Goal: Task Accomplishment & Management: Manage account settings

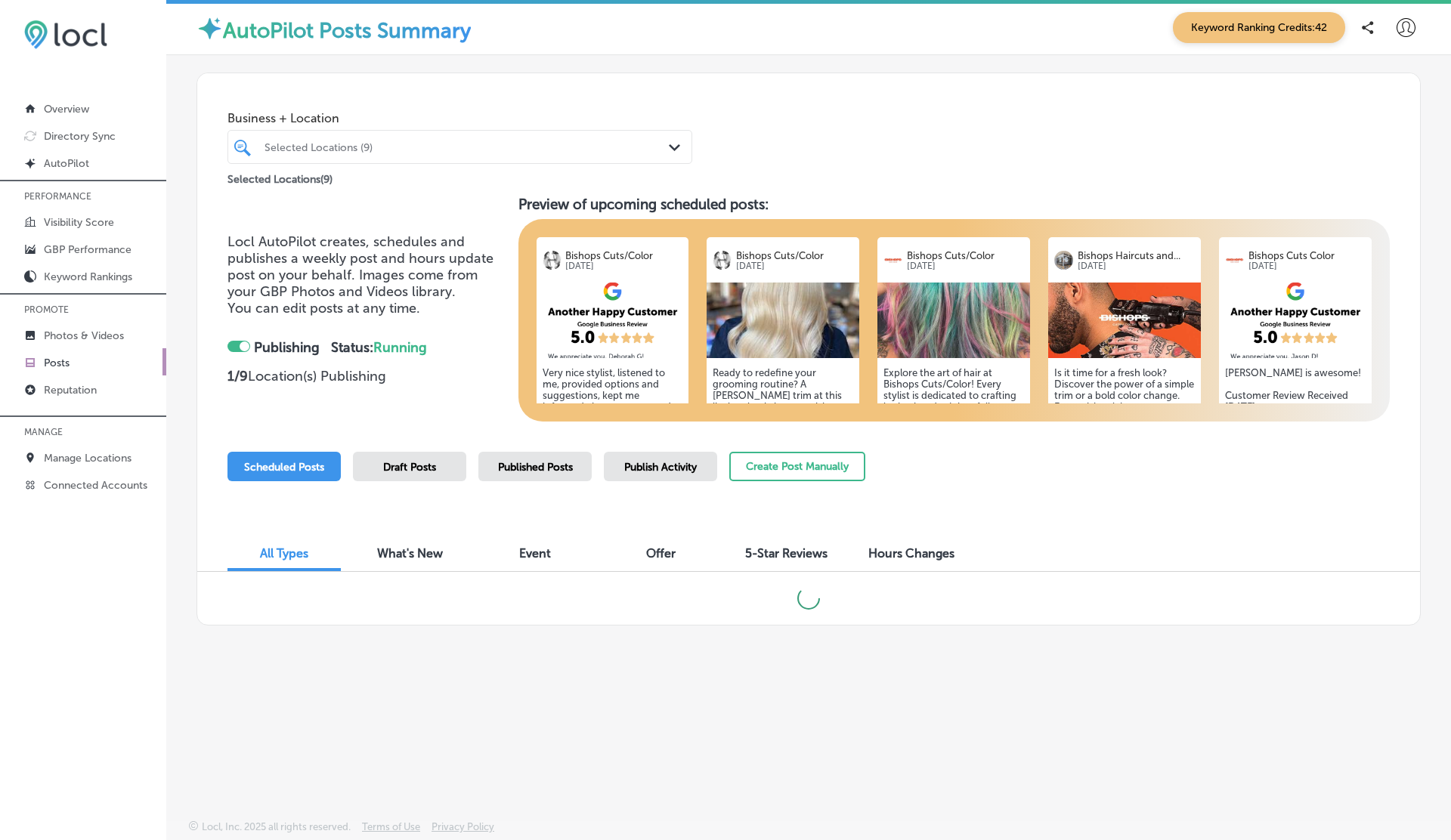
click at [456, 162] on div "Selected Locations (9) Path Created with Sketch." at bounding box center [460, 147] width 464 height 34
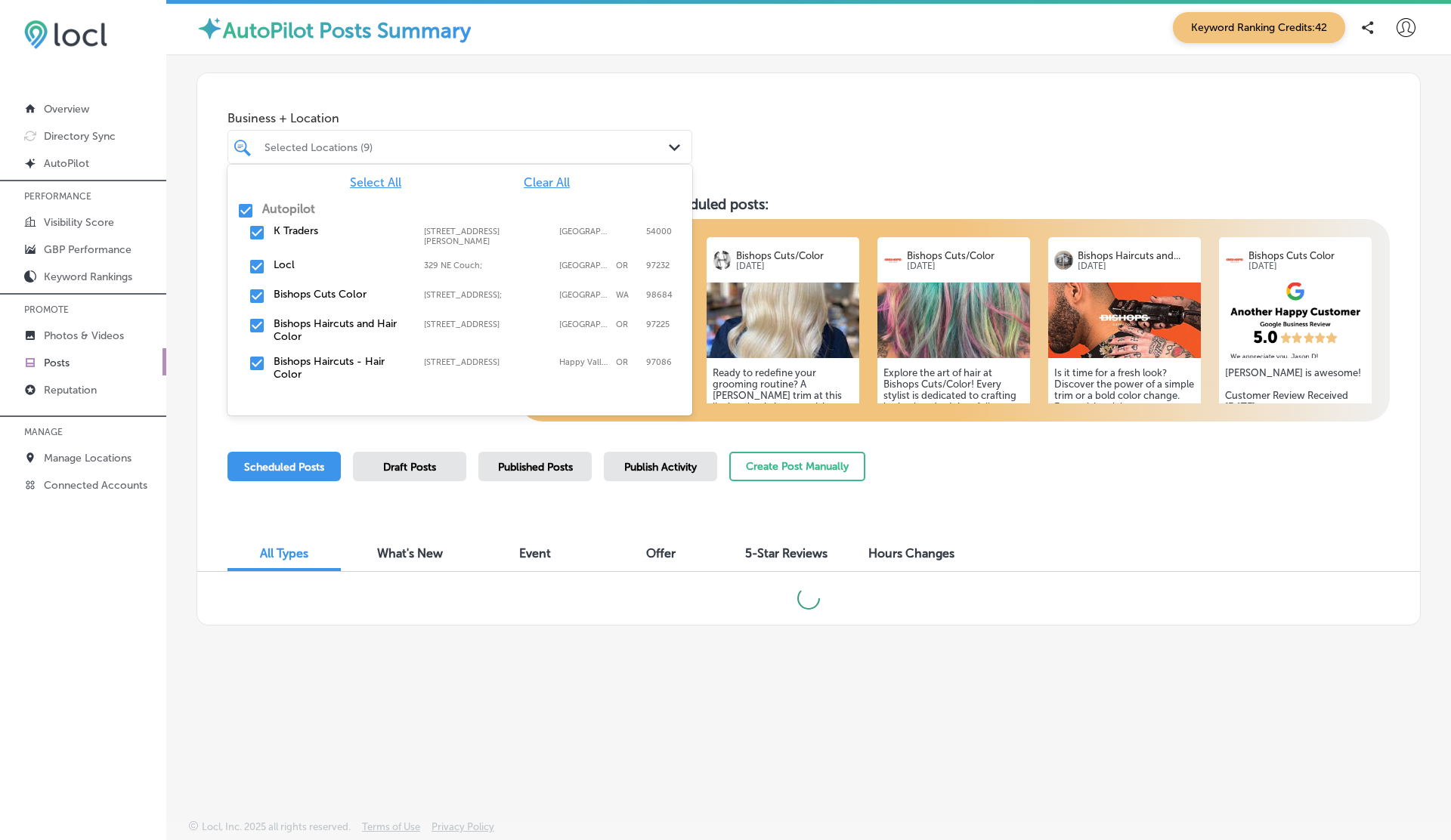
click at [289, 201] on div "Select All Clear All Autopilot K Traders 505 A1 Block Johar Town, Lahore, 54000…" at bounding box center [460, 278] width 464 height 227
click at [286, 211] on label "Autopilot" at bounding box center [288, 209] width 53 height 14
click at [286, 232] on label "K Traders" at bounding box center [341, 231] width 135 height 13
click at [857, 209] on h3 "Preview of upcoming scheduled posts:" at bounding box center [954, 205] width 872 height 18
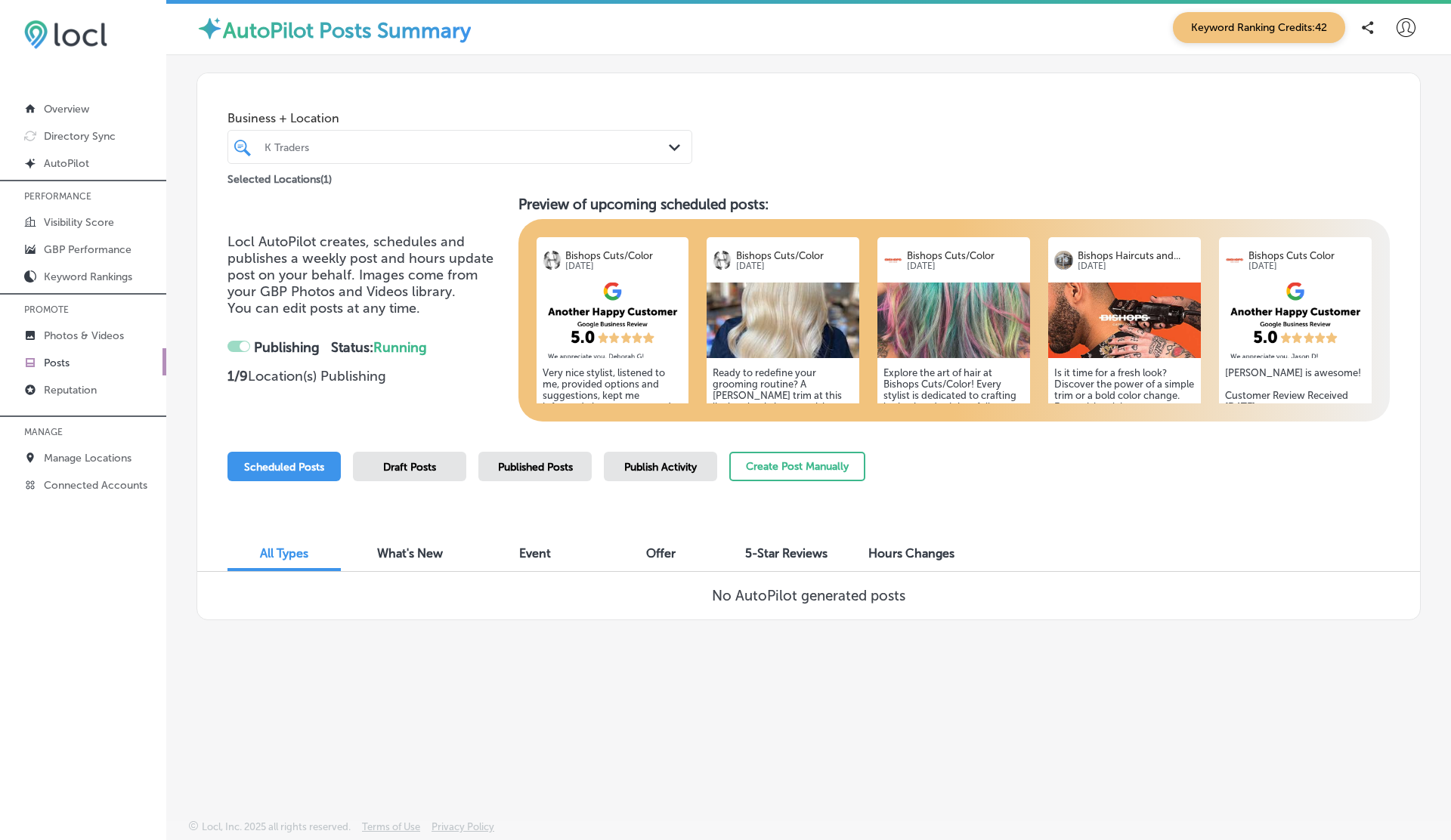
checkbox input "false"
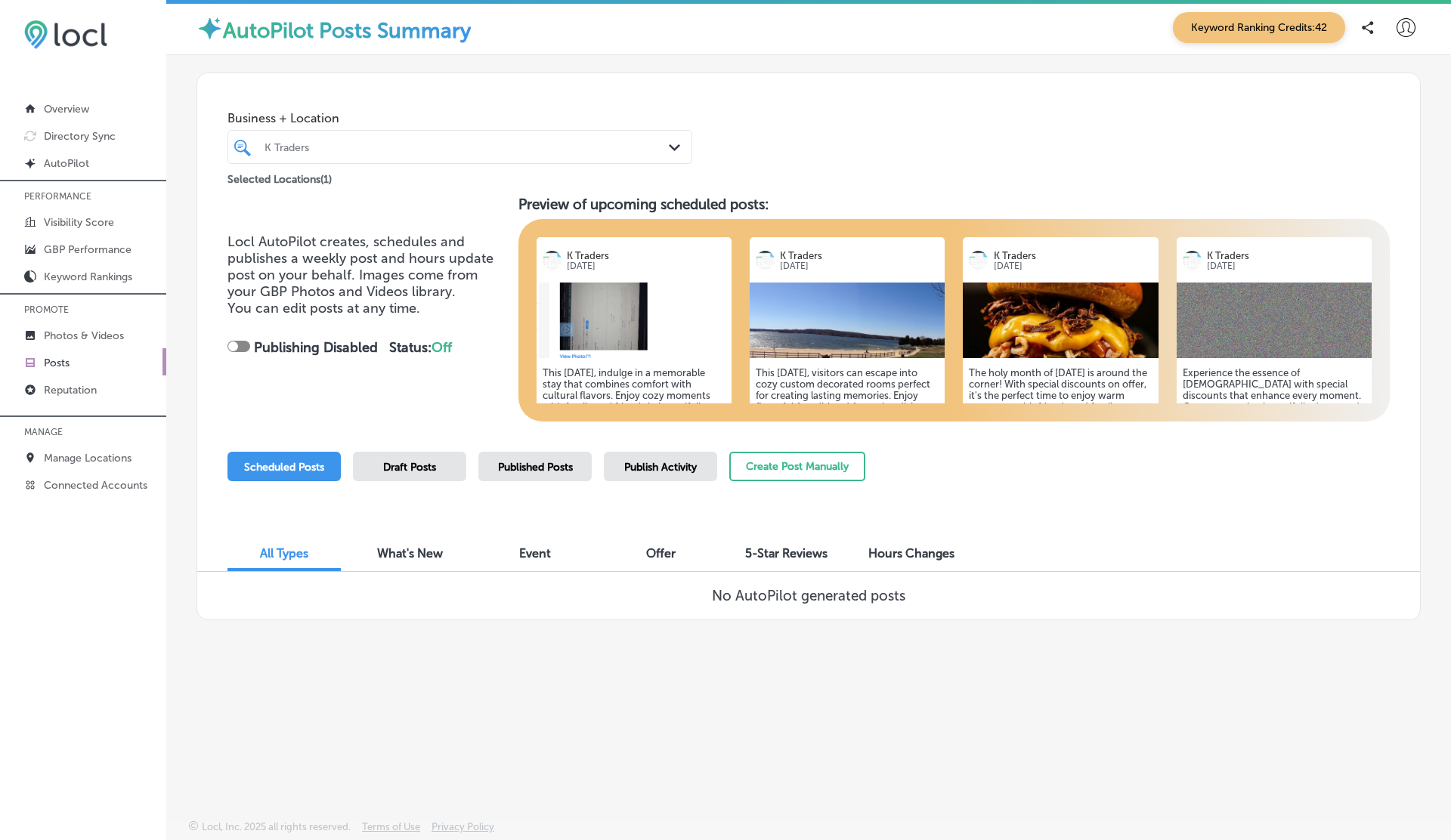
click at [424, 467] on span "Draft Posts" at bounding box center [409, 467] width 53 height 13
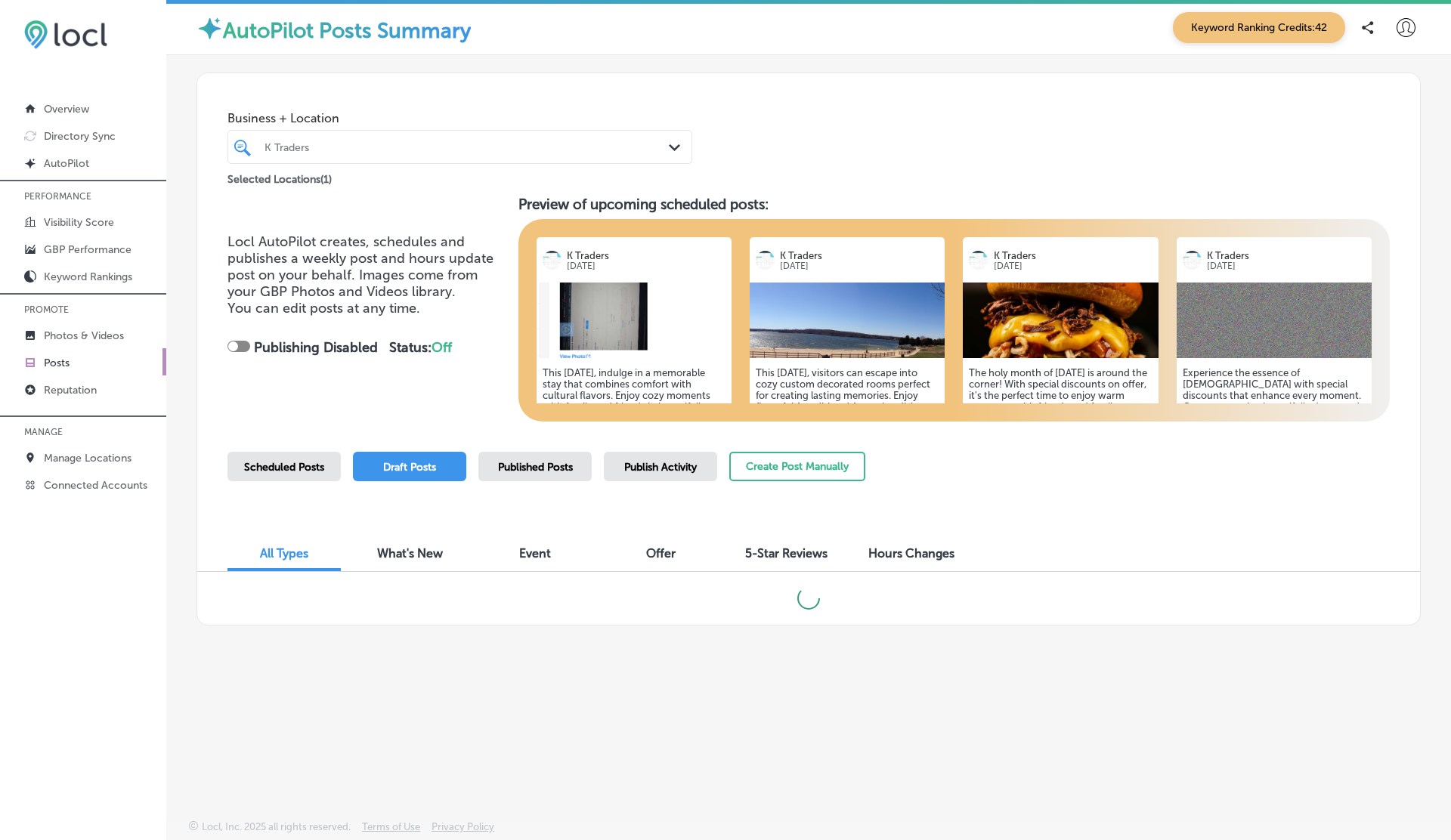
click at [534, 467] on span "Published Posts" at bounding box center [535, 467] width 75 height 13
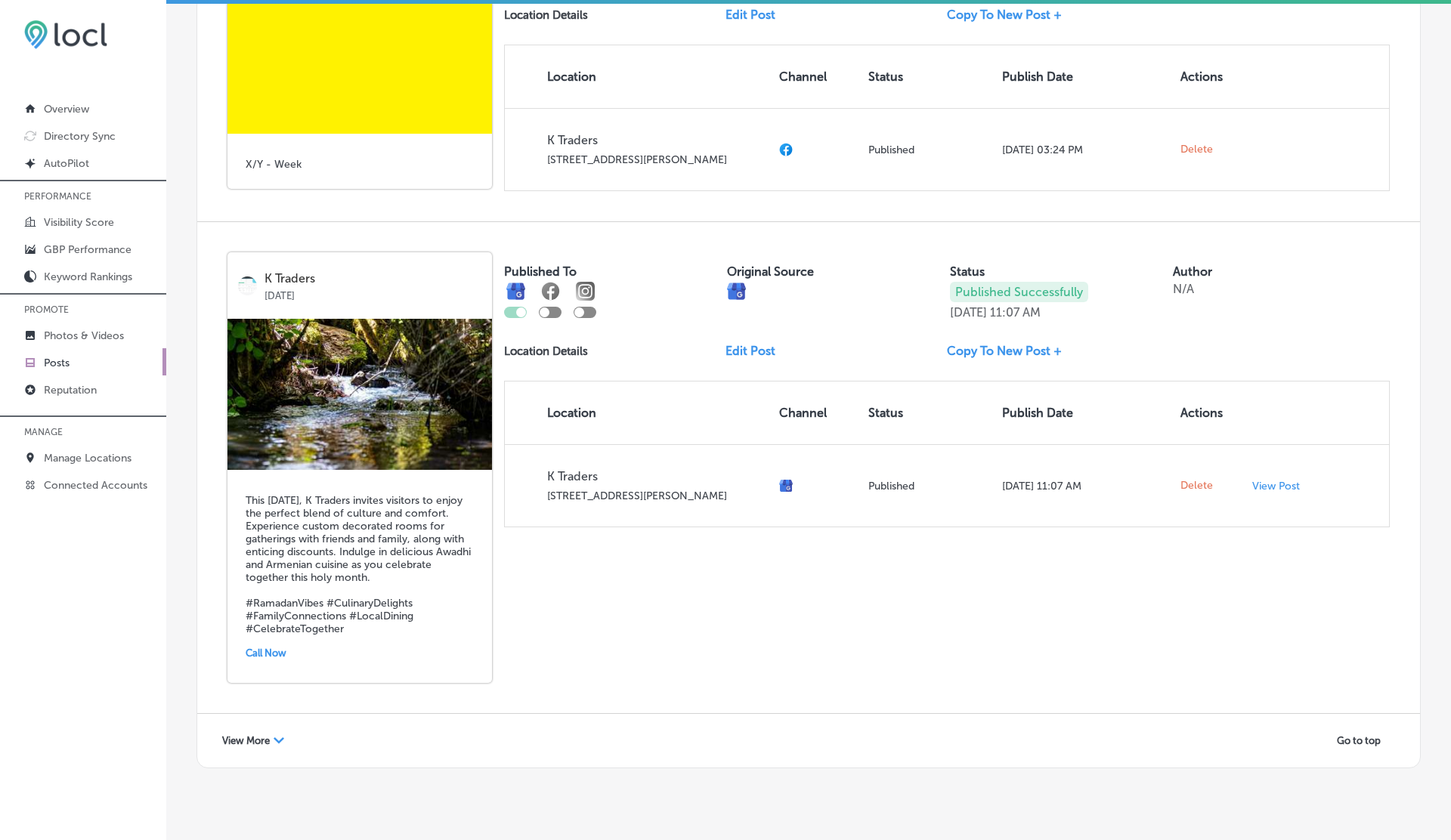
scroll to position [2056, 0]
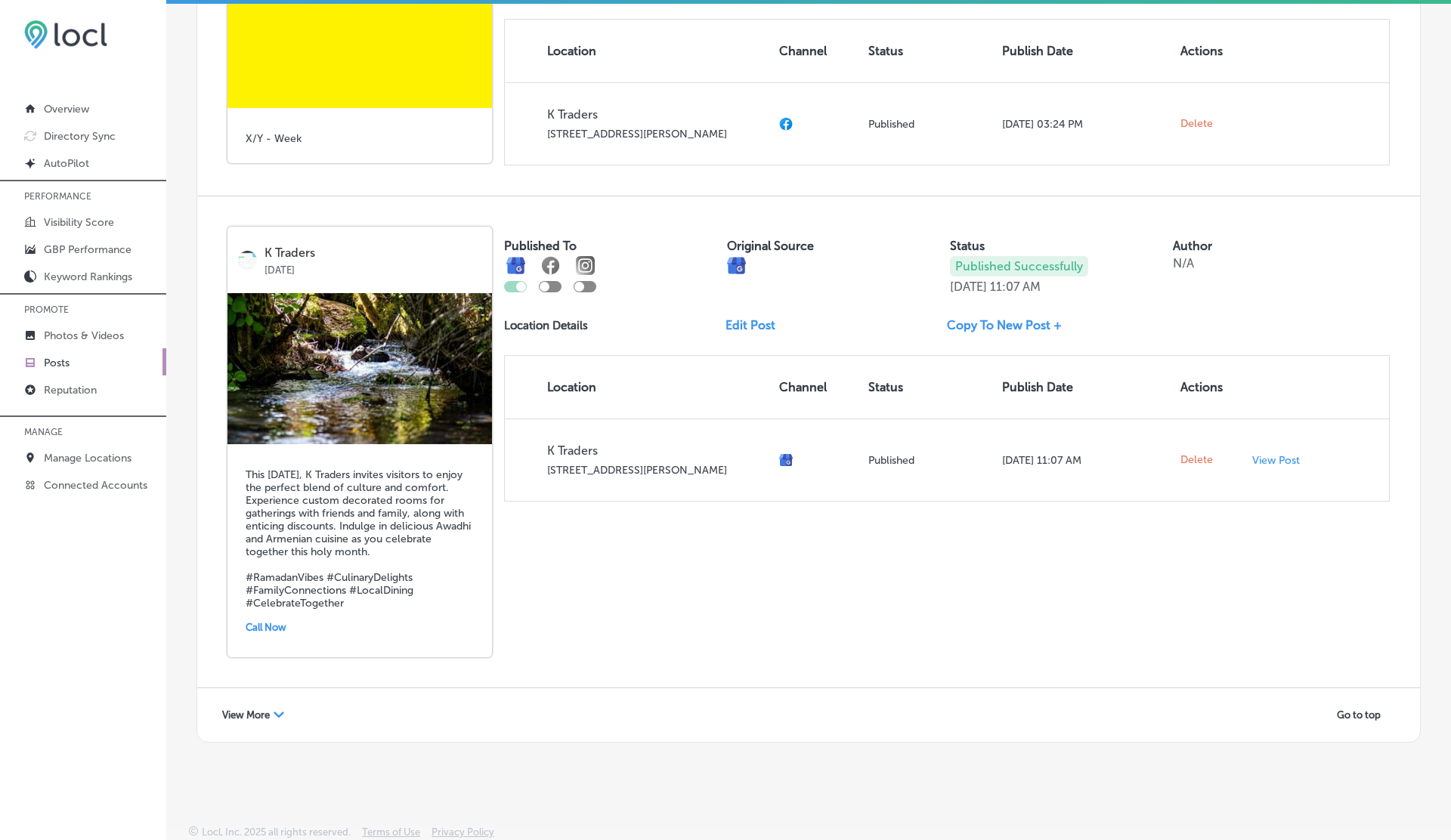
click at [253, 711] on span "View More" at bounding box center [246, 715] width 48 height 11
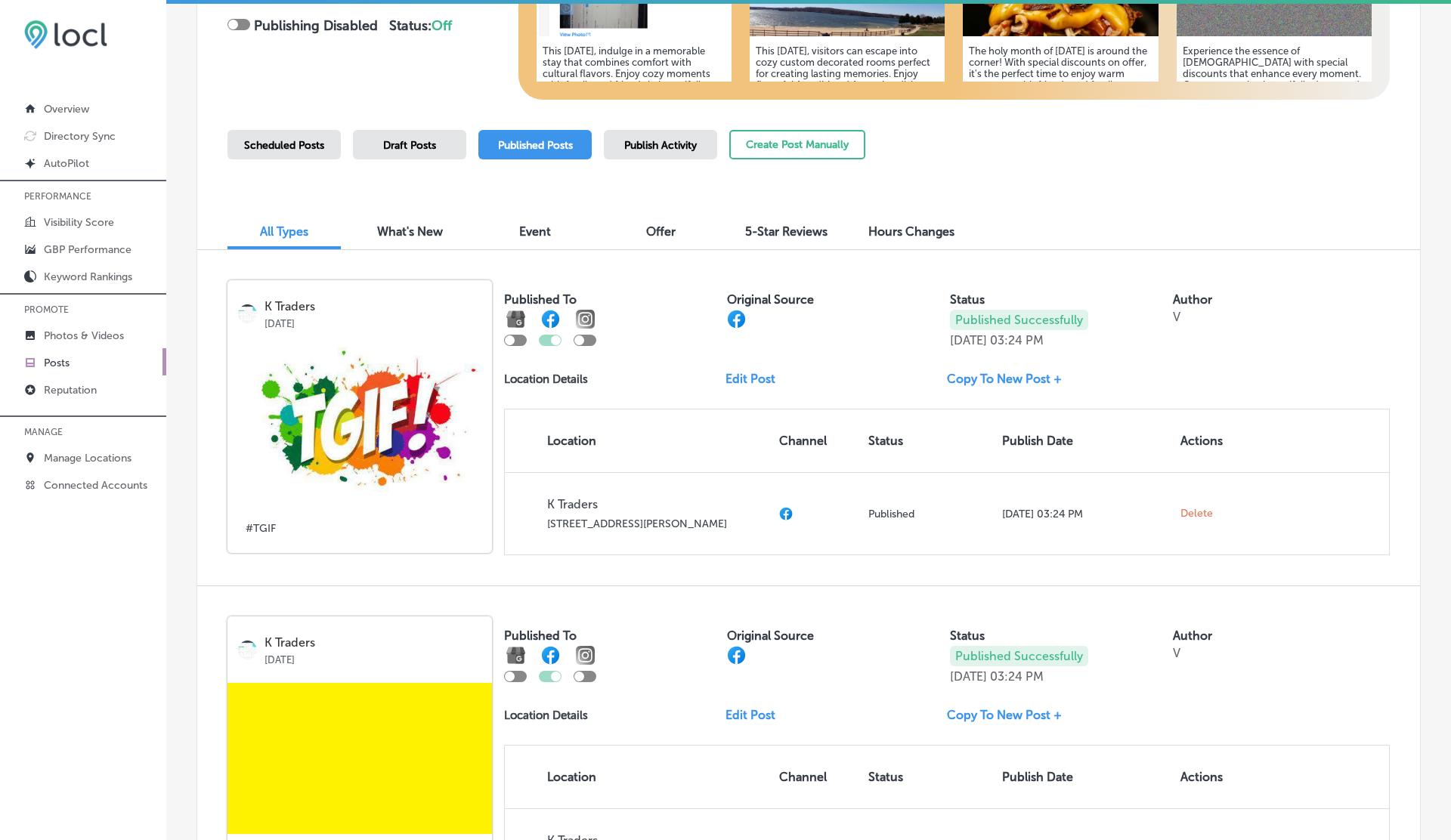
scroll to position [0, 0]
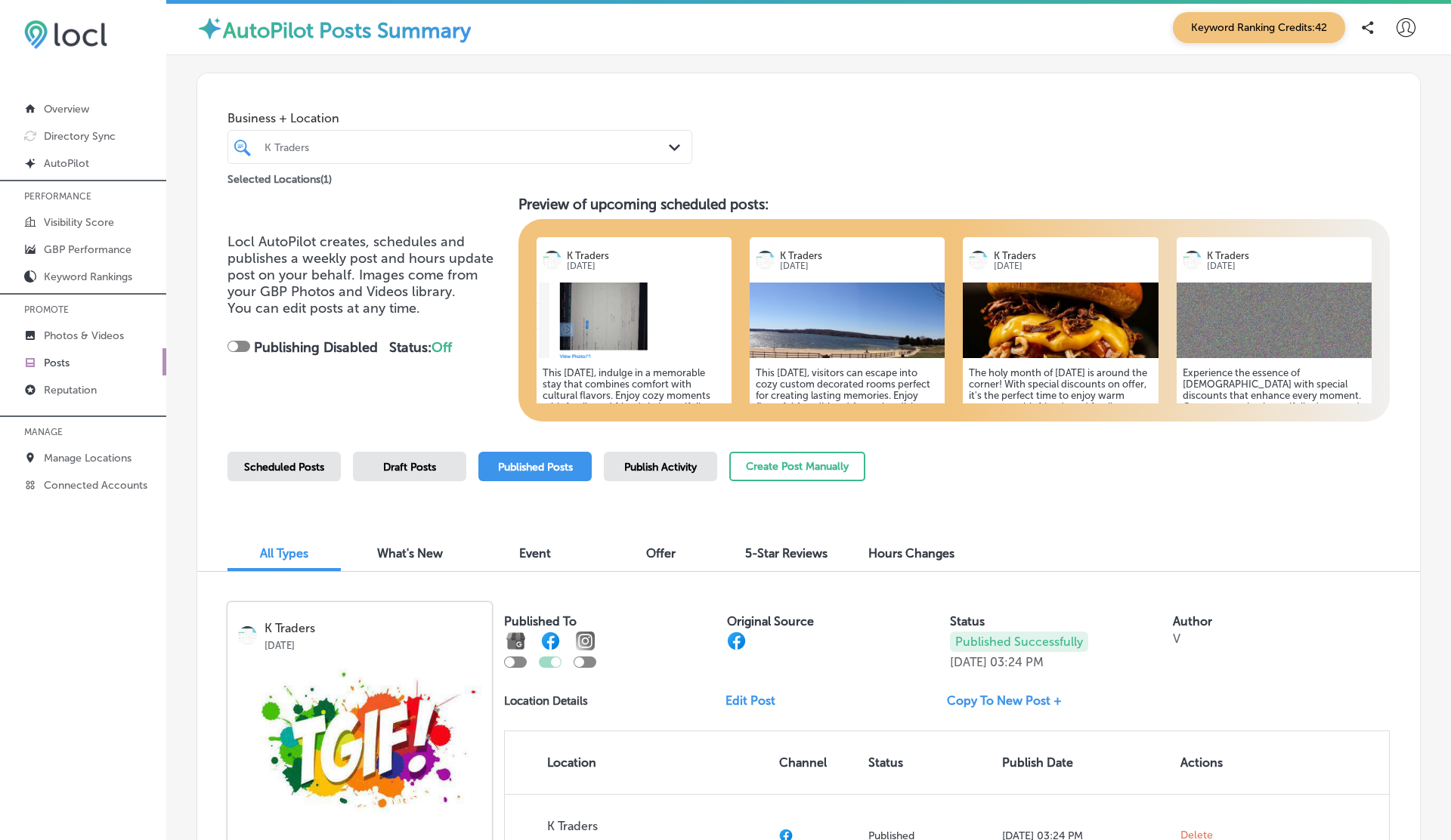
click at [1416, 29] on div at bounding box center [1406, 27] width 30 height 30
click at [1370, 149] on li "Log Out" at bounding box center [1378, 162] width 104 height 35
